Goal: Find contact information: Find contact information

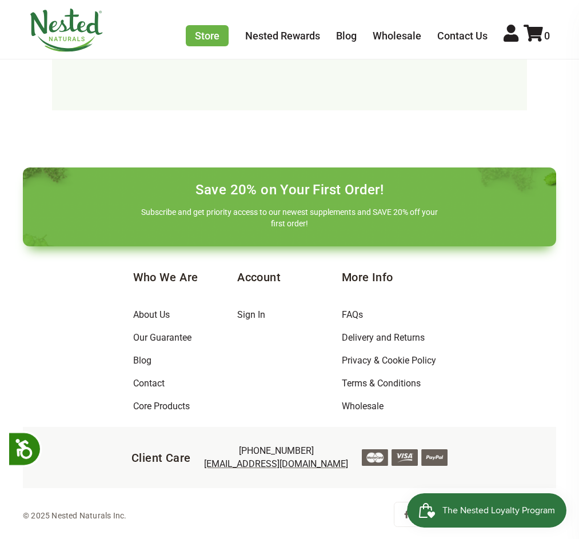
scroll to position [3439, 0]
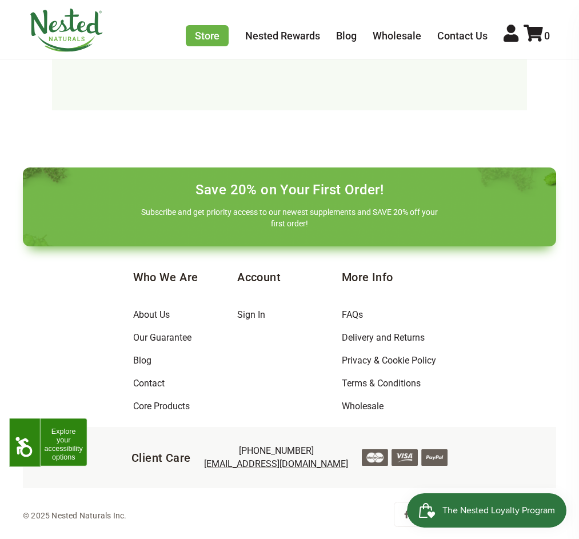
drag, startPoint x: 62, startPoint y: 419, endPoint x: 133, endPoint y: 391, distance: 76.2
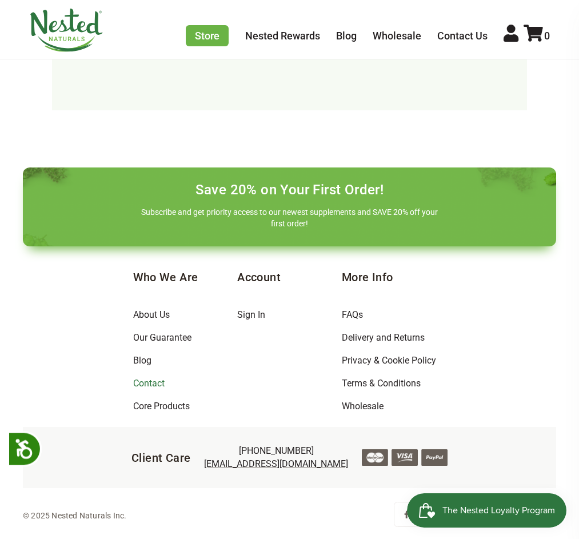
click at [133, 388] on link "Contact" at bounding box center [148, 383] width 31 height 11
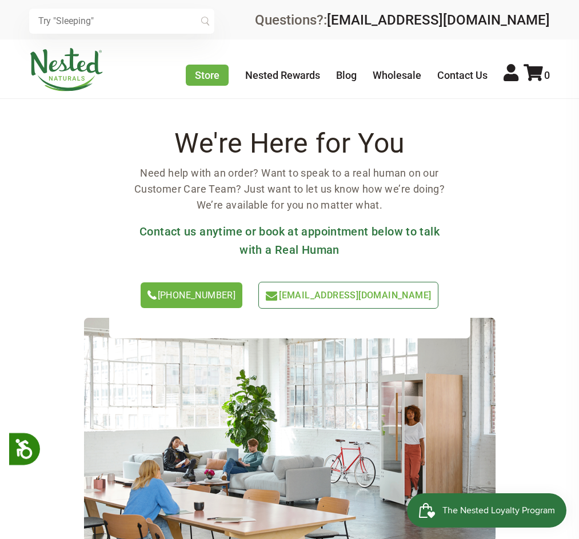
drag, startPoint x: 506, startPoint y: 247, endPoint x: 501, endPoint y: 259, distance: 12.5
click at [508, 248] on div "We're Here for You Need help with an order? Want to speak to a real human on ou…" at bounding box center [289, 224] width 475 height 187
click at [556, 143] on main "We're Here for You Need help with an order? Want to speak to a real human on ou…" at bounding box center [289, 543] width 579 height 842
